Goal: Information Seeking & Learning: Find specific fact

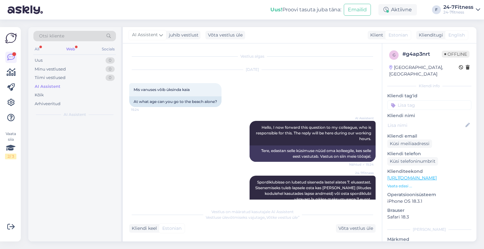
scroll to position [124, 0]
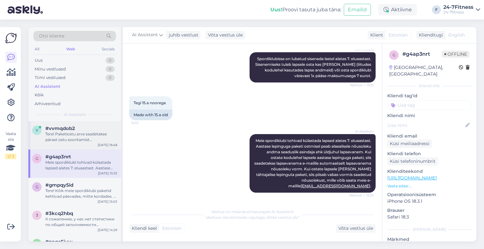
click at [74, 146] on div "v #vvmqdob2 Tere! Paketiostu arve saadetakse pärast ostu sooritamist [PERSON_NA…" at bounding box center [74, 135] width 93 height 28
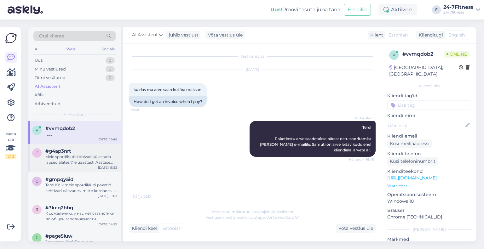
scroll to position [0, 0]
click at [74, 155] on div "Meie spordiklubi tohivad külastada lapsed alates 7. eluaastast. Aastase lepingu…" at bounding box center [81, 159] width 72 height 11
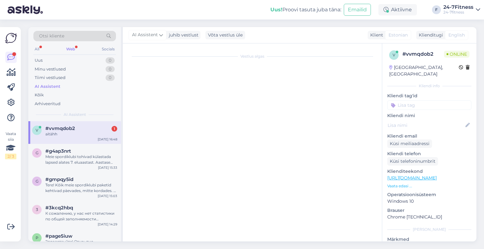
scroll to position [124, 0]
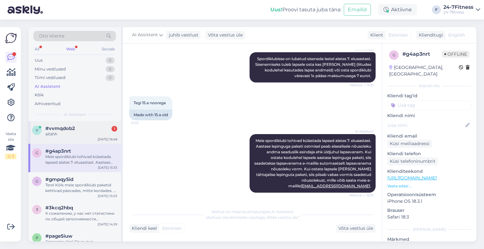
click at [77, 136] on div "aitähh" at bounding box center [81, 134] width 72 height 6
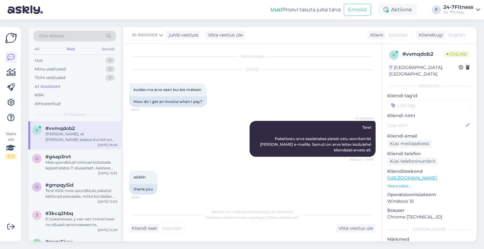
scroll to position [29, 0]
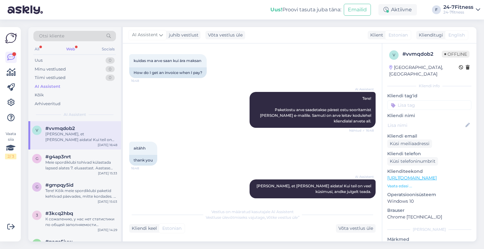
click at [73, 43] on div "Otsi kliente" at bounding box center [74, 38] width 83 height 14
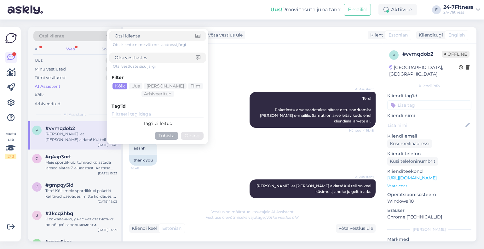
click at [74, 48] on div "Web" at bounding box center [70, 49] width 11 height 8
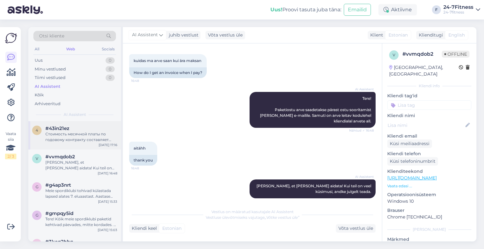
click at [84, 138] on div "Стоимость месячной платы по годовому контракту составляет 20.99 евро. Также дос…" at bounding box center [81, 136] width 72 height 11
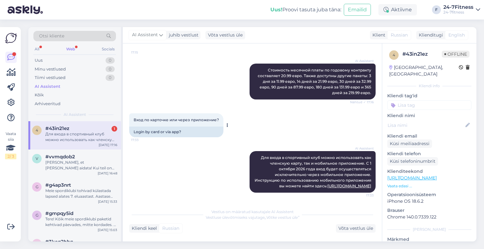
scroll to position [156, 0]
click at [83, 140] on div "Для входа в спортивный клуб можно использовать как членскую карту, так и мобиль…" at bounding box center [81, 136] width 72 height 11
click at [72, 46] on div "Web" at bounding box center [70, 49] width 11 height 8
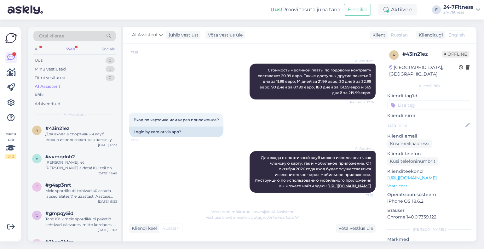
click at [73, 48] on div "Web" at bounding box center [70, 49] width 11 height 8
click at [83, 133] on div "Tere! [PERSON_NAME] telefon ei leidnud asukohta üles ja seetõttu ei õnnestunud …" at bounding box center [81, 136] width 72 height 11
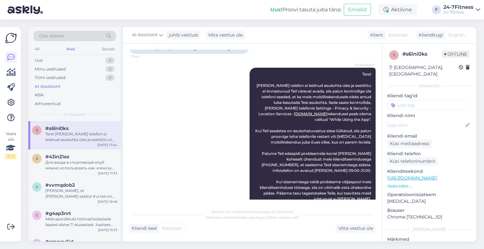
scroll to position [66, 0]
